Goal: Navigation & Orientation: Find specific page/section

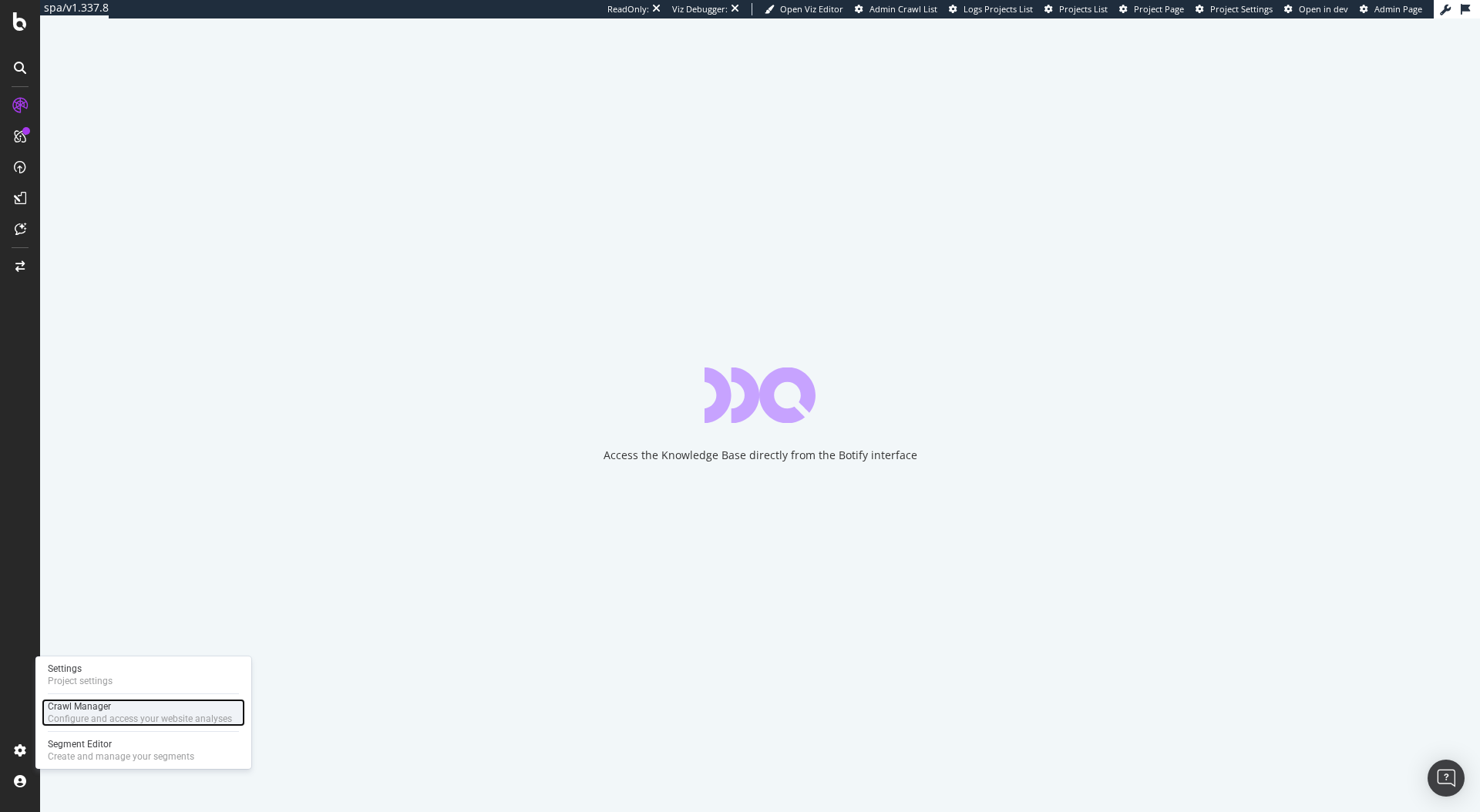
click at [112, 706] on div "Crawl Manager" at bounding box center [139, 706] width 184 height 12
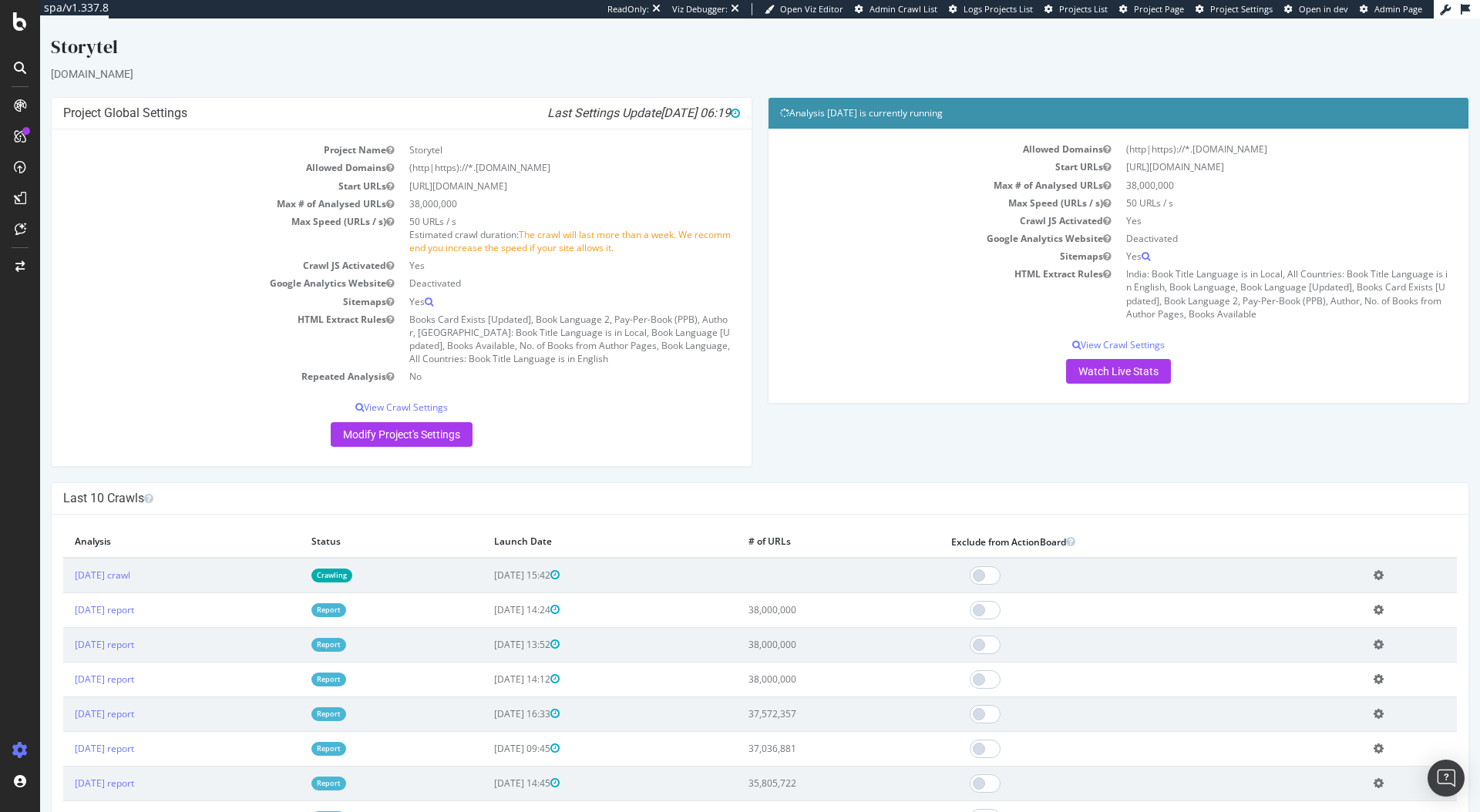
click at [300, 569] on td "[DATE] crawl" at bounding box center [181, 576] width 236 height 36
drag, startPoint x: 230, startPoint y: 569, endPoint x: 207, endPoint y: 584, distance: 27.5
click at [229, 569] on td "[DATE] crawl" at bounding box center [181, 576] width 236 height 36
click at [131, 572] on link "[DATE] crawl" at bounding box center [103, 575] width 55 height 13
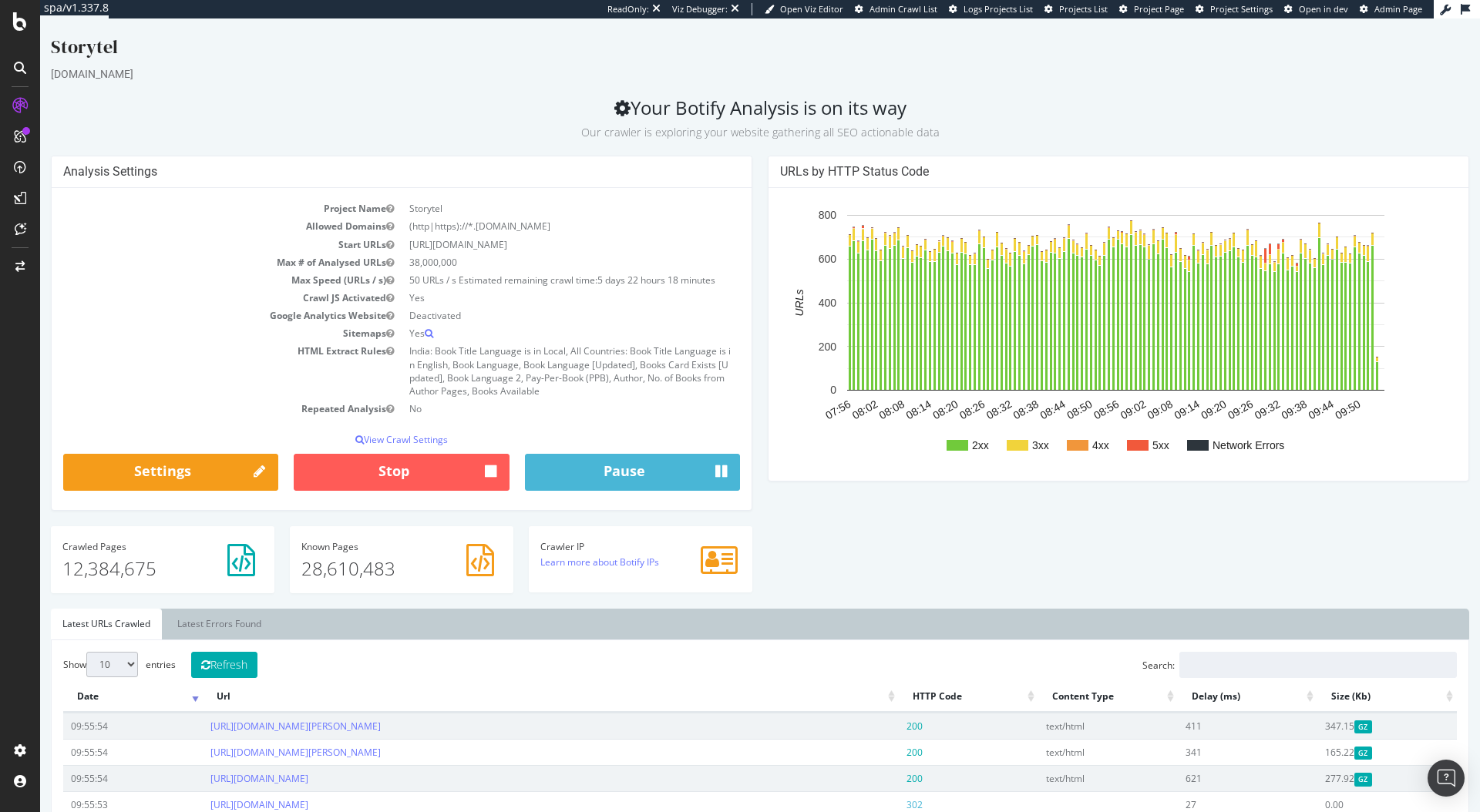
click at [813, 549] on div "Analysis Settings Project Name Storytel Allowed Domains (http|https)://*.[DOMAI…" at bounding box center [760, 382] width 1434 height 453
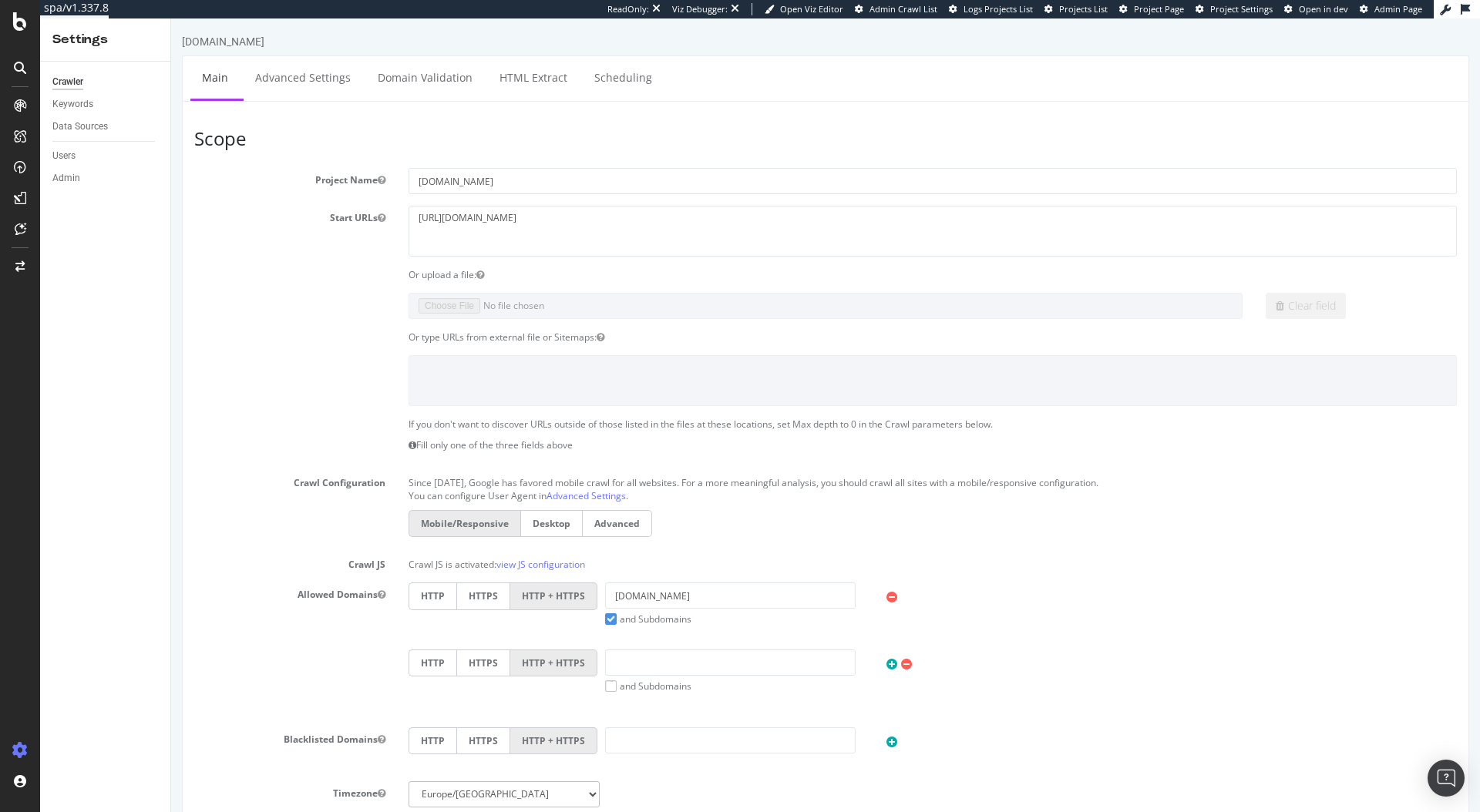
click at [490, 144] on h3 "Scope" at bounding box center [825, 138] width 1262 height 20
click at [758, 483] on p "Since September 2020, Google has favored mobile crawl for all websites. For a m…" at bounding box center [933, 480] width 1049 height 19
drag, startPoint x: 755, startPoint y: 483, endPoint x: 585, endPoint y: 477, distance: 170.1
click at [585, 477] on p "Since September 2020, Google has favored mobile crawl for all websites. For a m…" at bounding box center [933, 480] width 1049 height 19
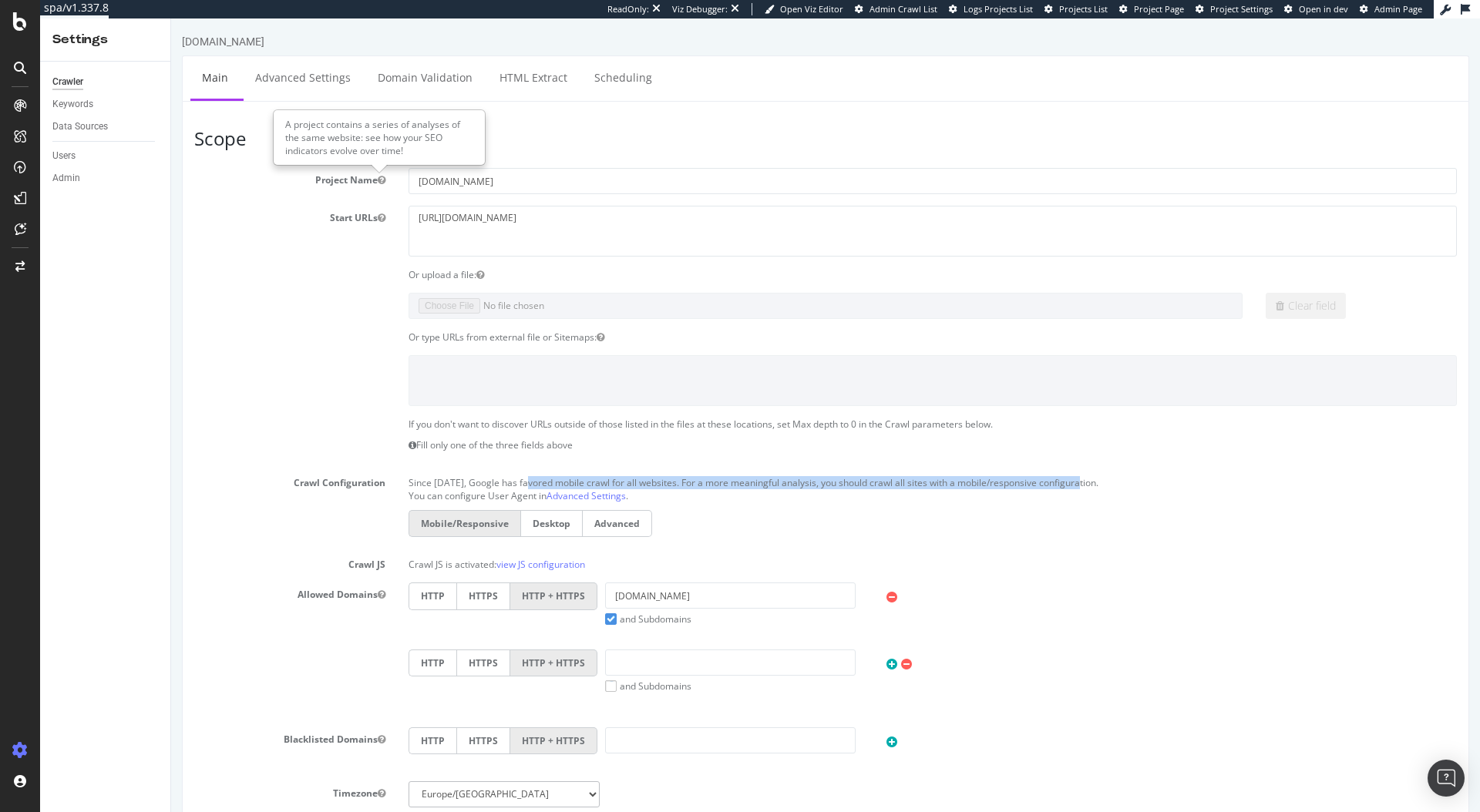
drag, startPoint x: 530, startPoint y: 477, endPoint x: 1079, endPoint y: 478, distance: 549.0
click at [1079, 478] on p "Since September 2020, Google has favored mobile crawl for all websites. For a m…" at bounding box center [933, 480] width 1049 height 19
click at [1077, 483] on p "Since September 2020, Google has favored mobile crawl for all websites. For a m…" at bounding box center [933, 480] width 1049 height 19
drag, startPoint x: 1077, startPoint y: 483, endPoint x: 521, endPoint y: 478, distance: 556.0
click at [521, 478] on p "Since September 2020, Google has favored mobile crawl for all websites. For a m…" at bounding box center [933, 480] width 1049 height 19
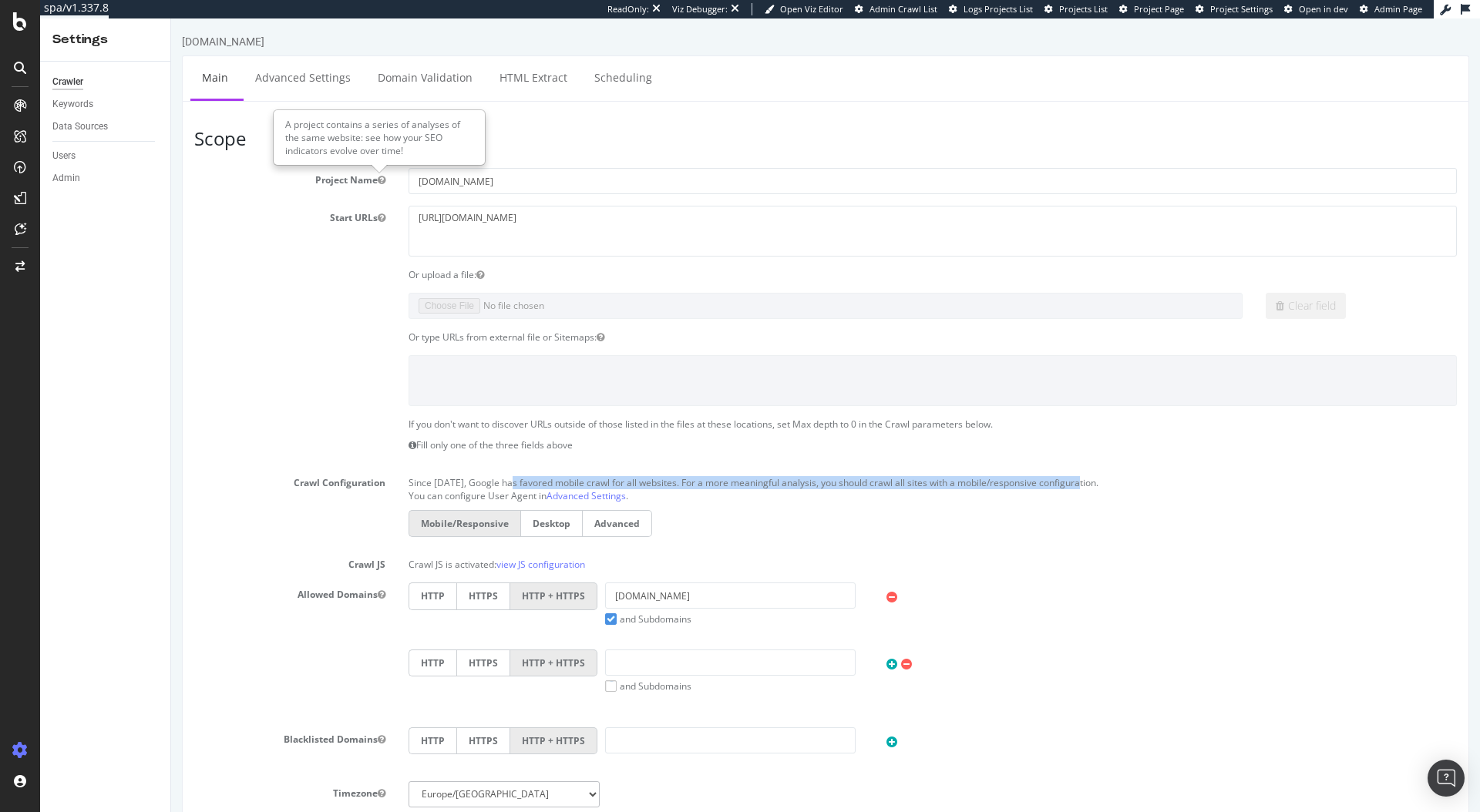
click at [521, 478] on p "Since September 2020, Google has favored mobile crawl for all websites. For a m…" at bounding box center [933, 480] width 1049 height 19
click at [370, 246] on div "Start URLs https://www.twinkl.com" at bounding box center [825, 230] width 1285 height 50
click at [240, 194] on section "Project Name twinkl.com Start URLs https://www.twinkl.com Or upload a file: Cle…" at bounding box center [825, 500] width 1262 height 665
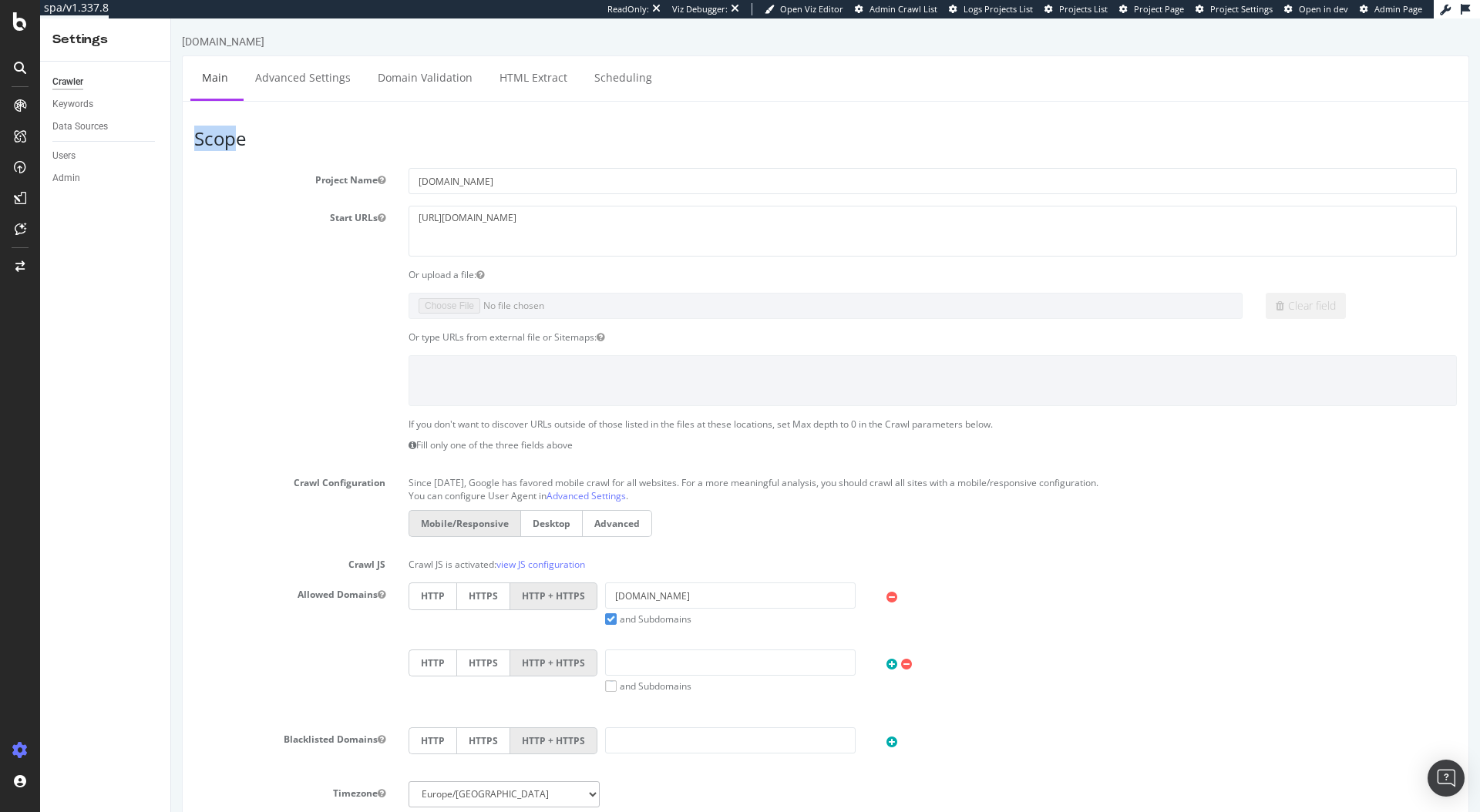
drag, startPoint x: 231, startPoint y: 141, endPoint x: 197, endPoint y: 140, distance: 34.0
click at [197, 140] on h3 "Scope" at bounding box center [825, 138] width 1262 height 20
click at [198, 140] on h3 "Scope" at bounding box center [825, 138] width 1262 height 20
drag, startPoint x: 239, startPoint y: 132, endPoint x: 207, endPoint y: 138, distance: 32.6
click at [207, 138] on h3 "Scope" at bounding box center [825, 138] width 1262 height 20
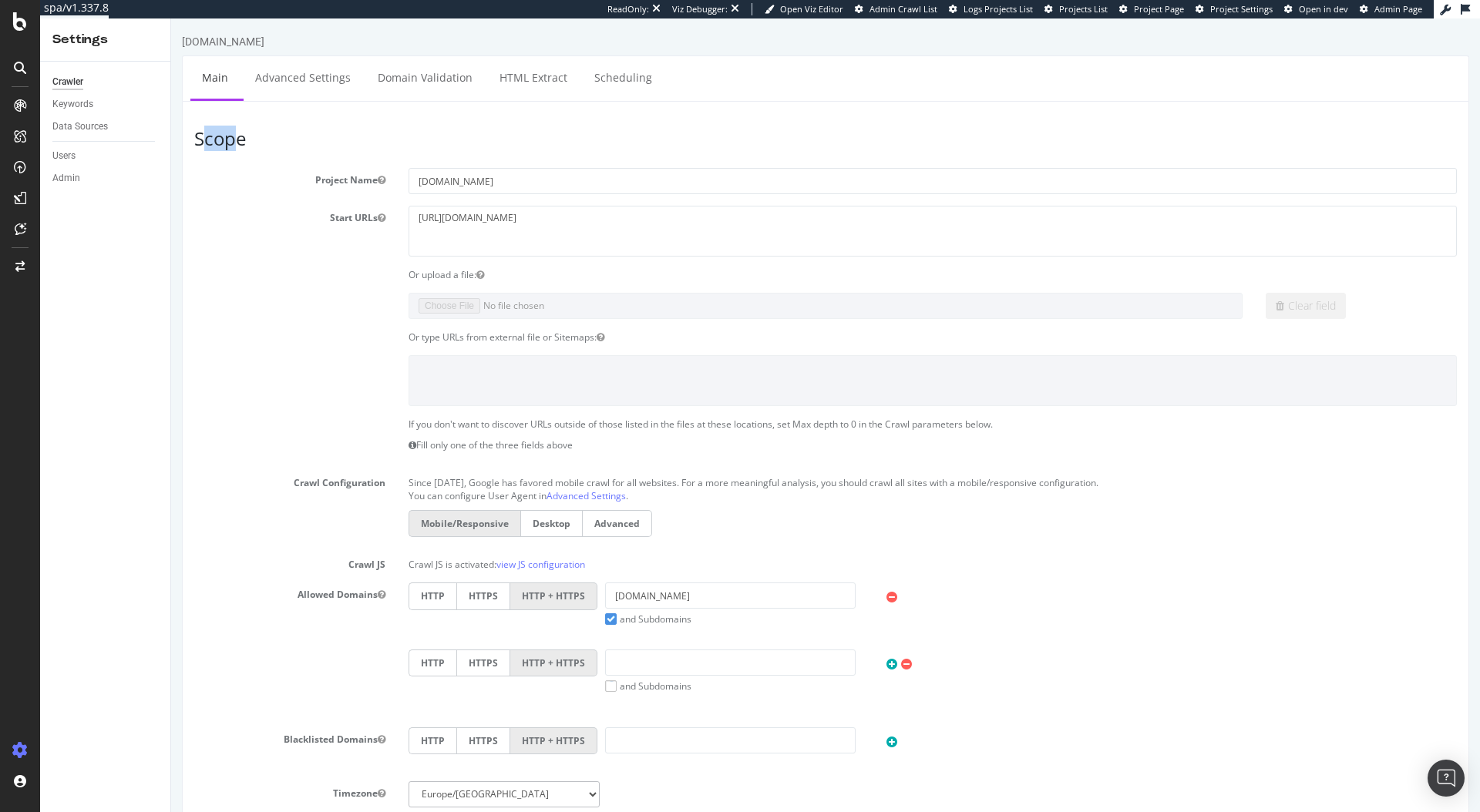
click at [207, 138] on h3 "Scope" at bounding box center [825, 138] width 1262 height 20
click at [87, 212] on div "Crawler Keywords Data Sources Users Admin" at bounding box center [106, 436] width 131 height 751
click at [114, 201] on div "LogAnalyzer" at bounding box center [87, 202] width 60 height 16
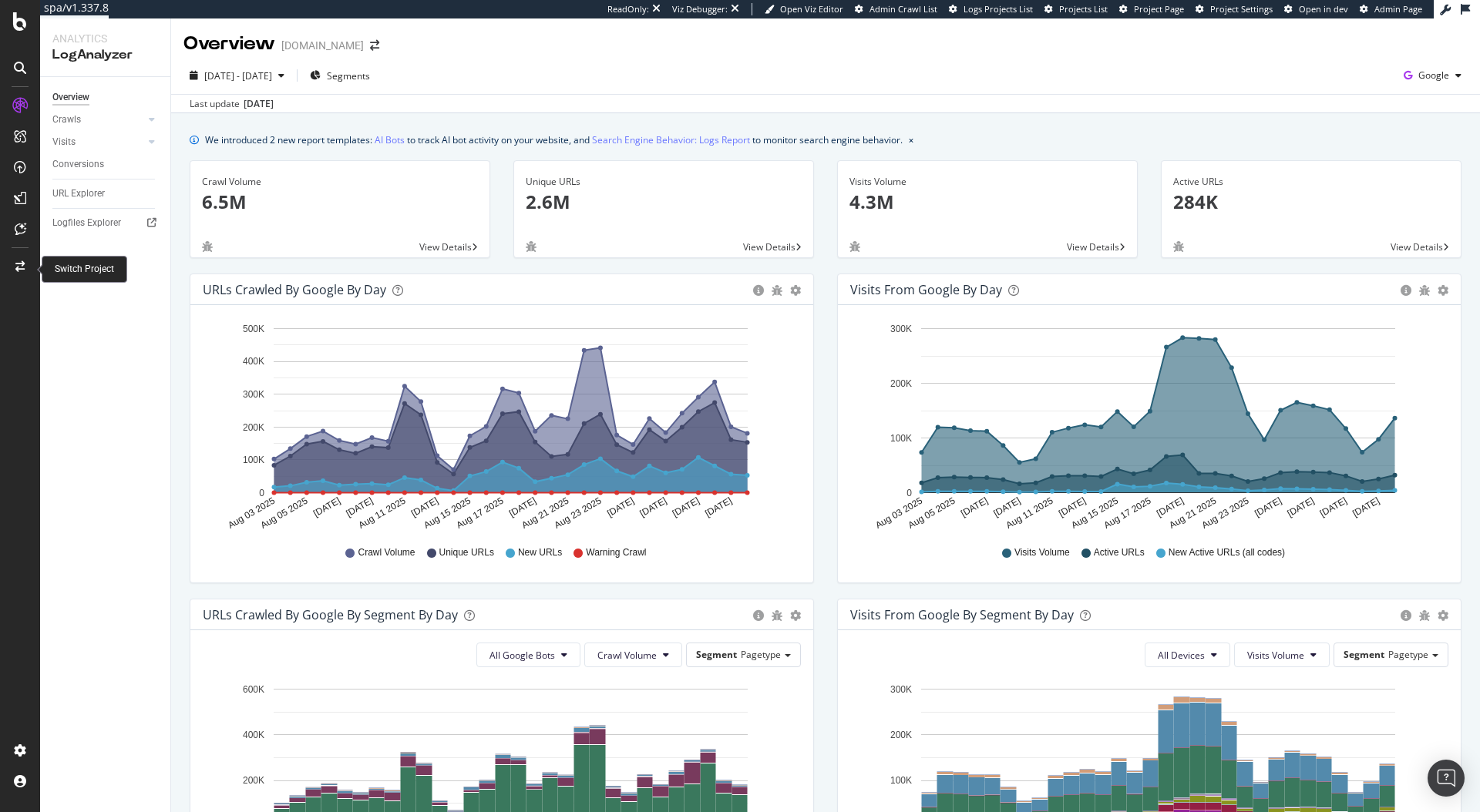
click at [16, 267] on icon at bounding box center [20, 266] width 9 height 11
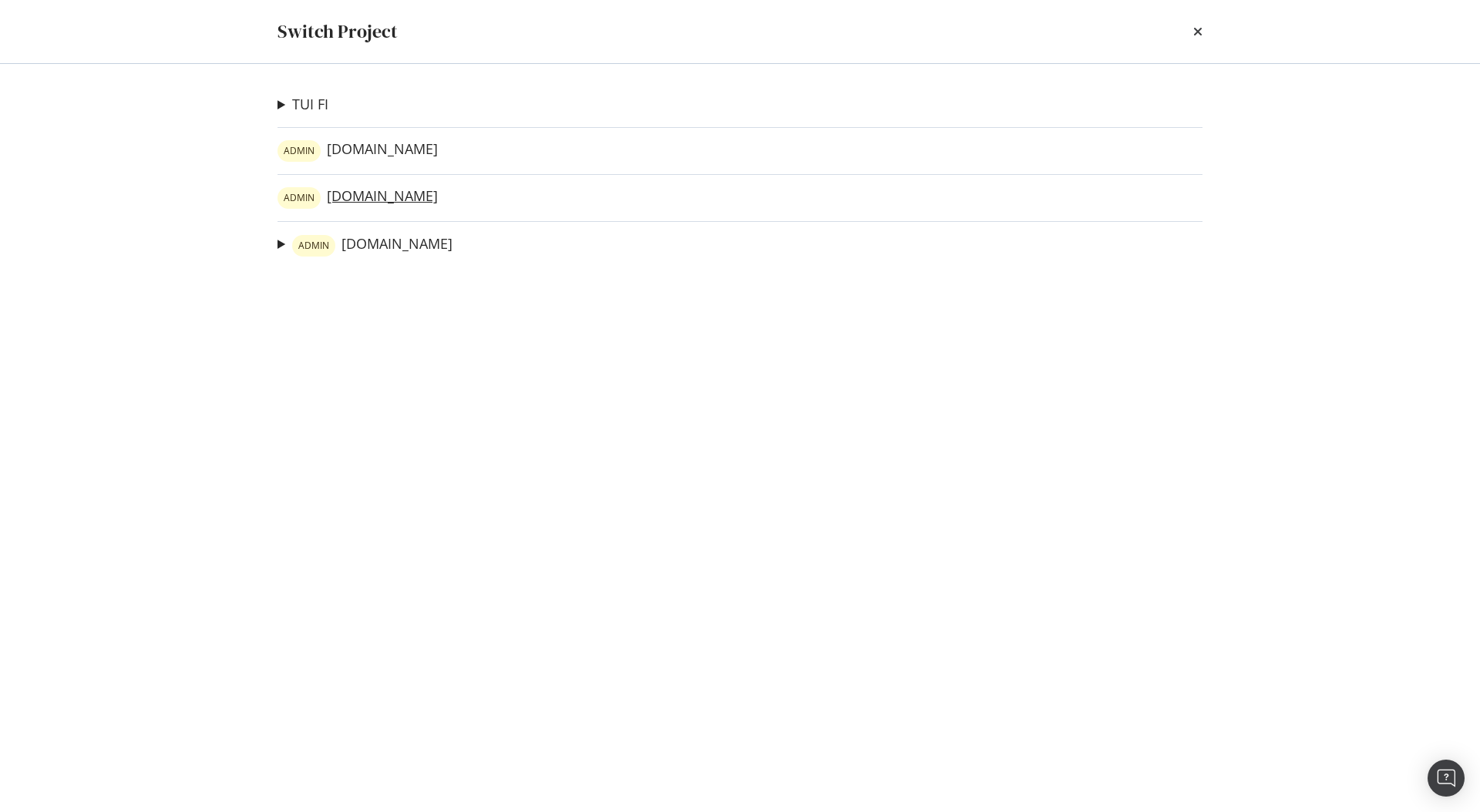
click at [368, 195] on link "ADMIN twinkl.co.uk" at bounding box center [357, 198] width 160 height 22
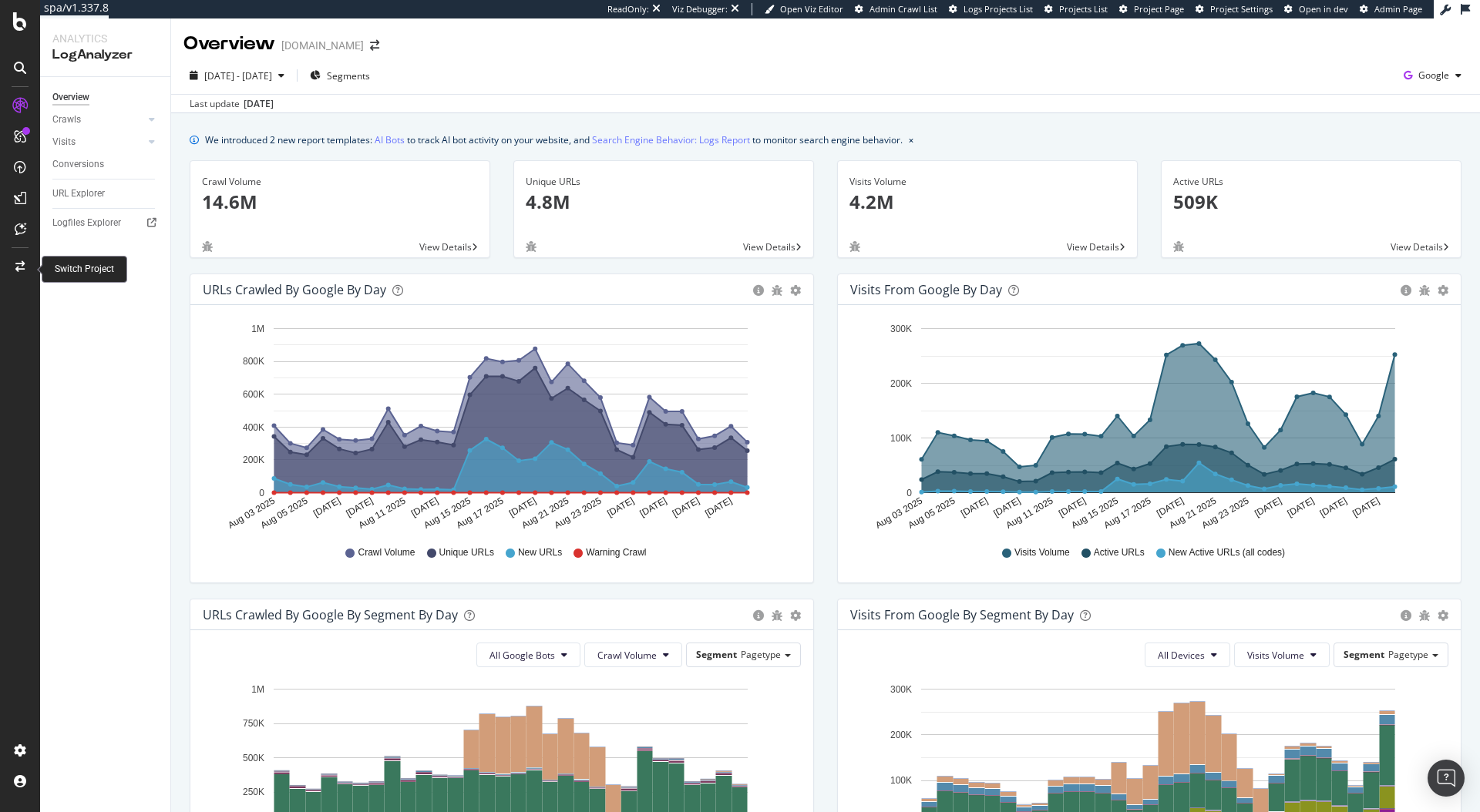
click at [29, 264] on div at bounding box center [20, 266] width 37 height 25
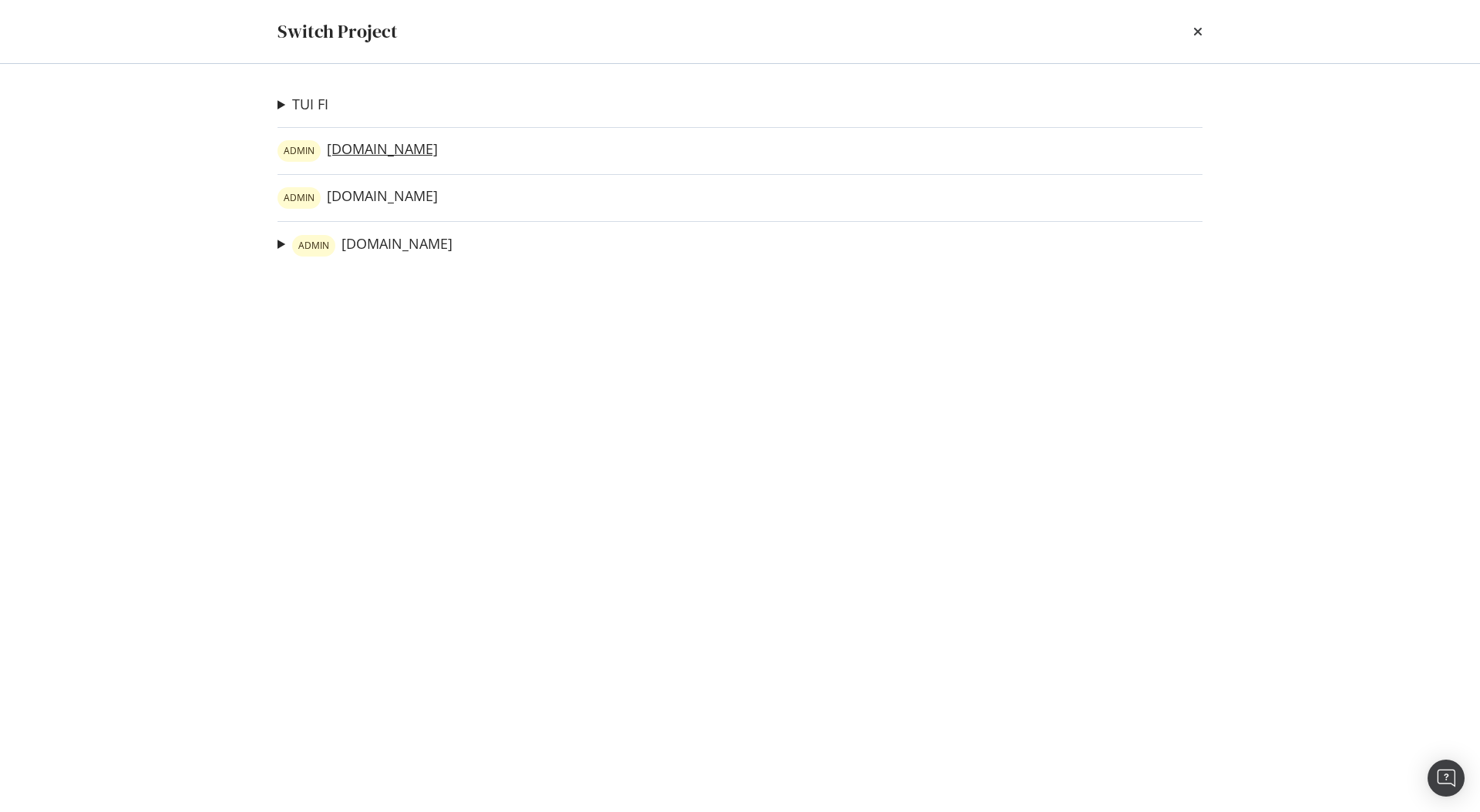
click at [378, 146] on link "ADMIN twinkl.com.au" at bounding box center [357, 151] width 160 height 22
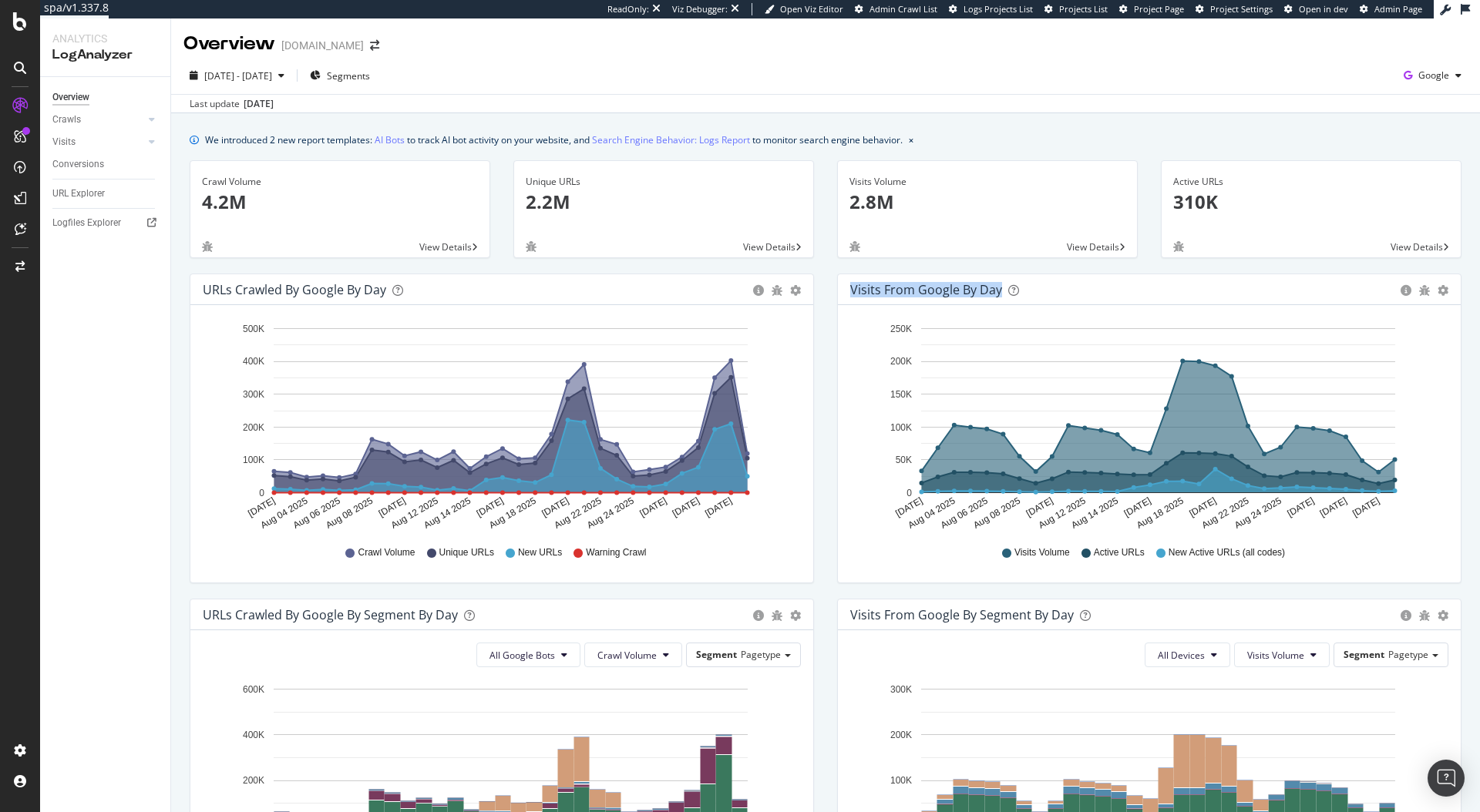
drag, startPoint x: 846, startPoint y: 288, endPoint x: 992, endPoint y: 283, distance: 146.1
click at [992, 283] on div "Visits from Google by day" at bounding box center [925, 290] width 151 height 16
click at [991, 284] on div "Visits from Google by day" at bounding box center [925, 290] width 151 height 16
click at [1279, 288] on div "Visits from Google by day" at bounding box center [1121, 290] width 542 height 16
click at [1109, 128] on div "We introduced 2 new report templates: AI Bots to track AI bot activity on your …" at bounding box center [825, 708] width 1309 height 1190
